Goal: Find specific page/section: Find specific page/section

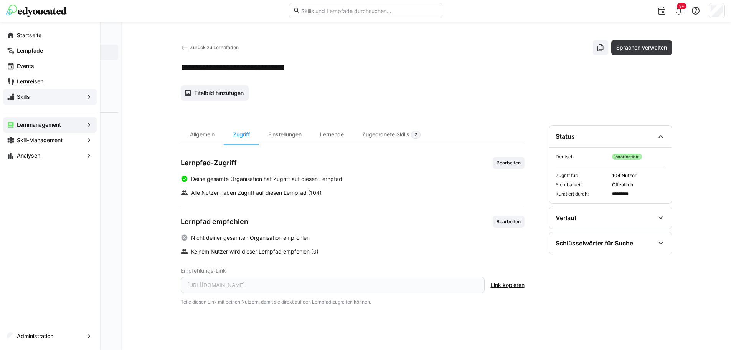
click at [15, 95] on div "Skills" at bounding box center [50, 96] width 94 height 15
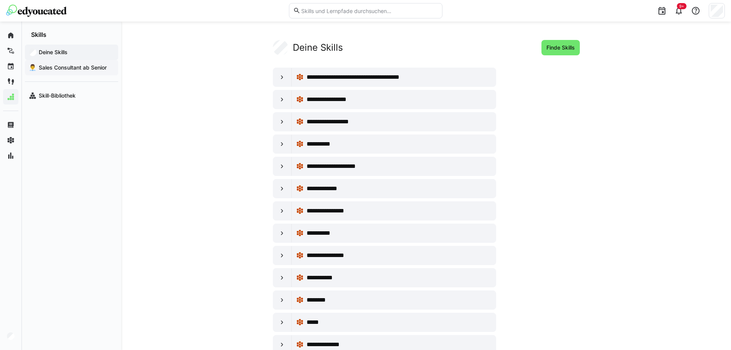
click at [49, 66] on span "Sales Consultant ab Senior" at bounding box center [76, 68] width 77 height 8
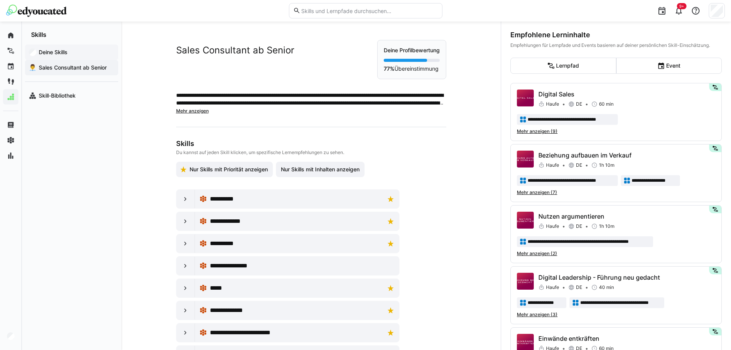
click at [50, 47] on div "Deine Skills" at bounding box center [71, 52] width 93 height 15
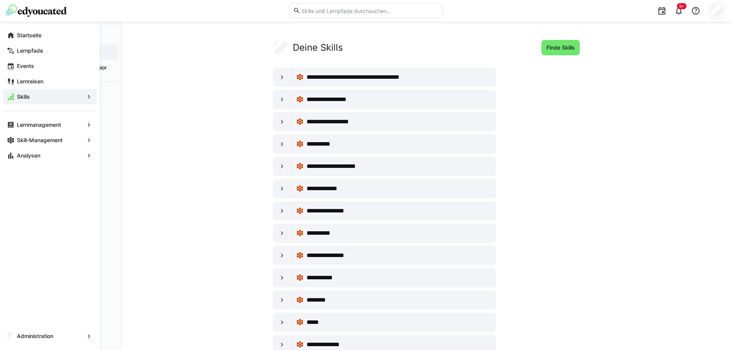
click at [3, 94] on div "Skills" at bounding box center [50, 96] width 94 height 15
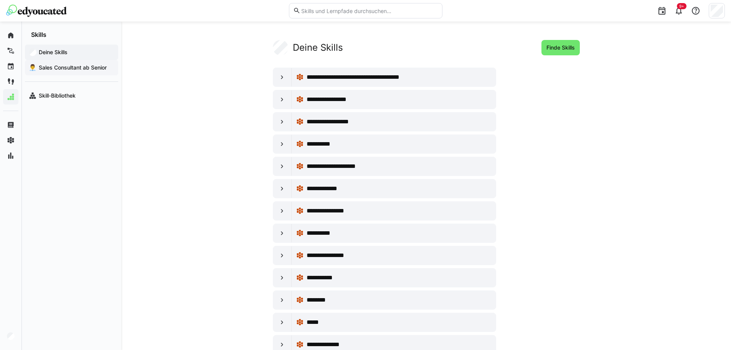
click at [65, 64] on span "Sales Consultant ab Senior" at bounding box center [76, 68] width 77 height 8
